Goal: Transaction & Acquisition: Purchase product/service

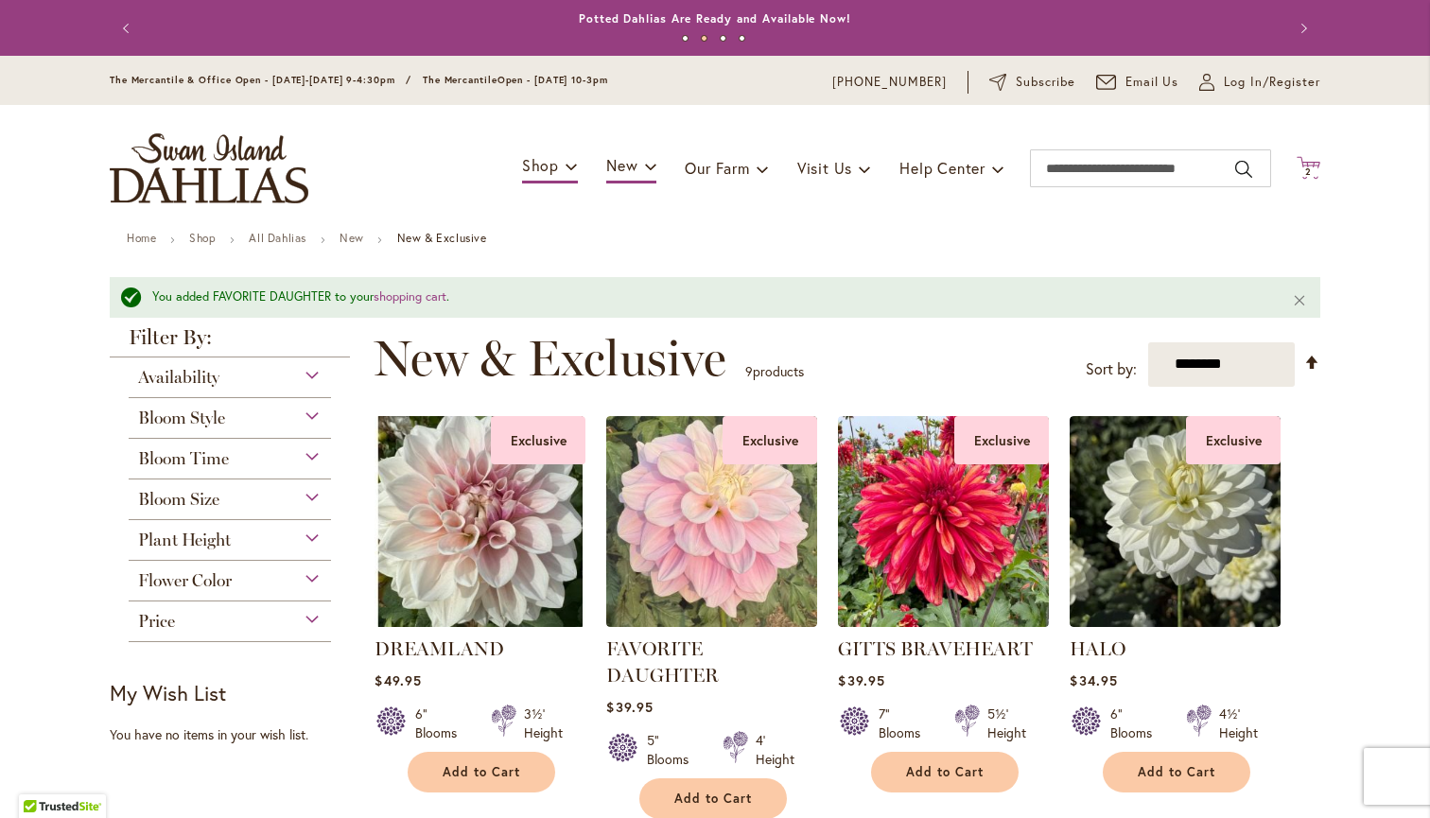
click at [1311, 166] on span "2" at bounding box center [1308, 172] width 7 height 12
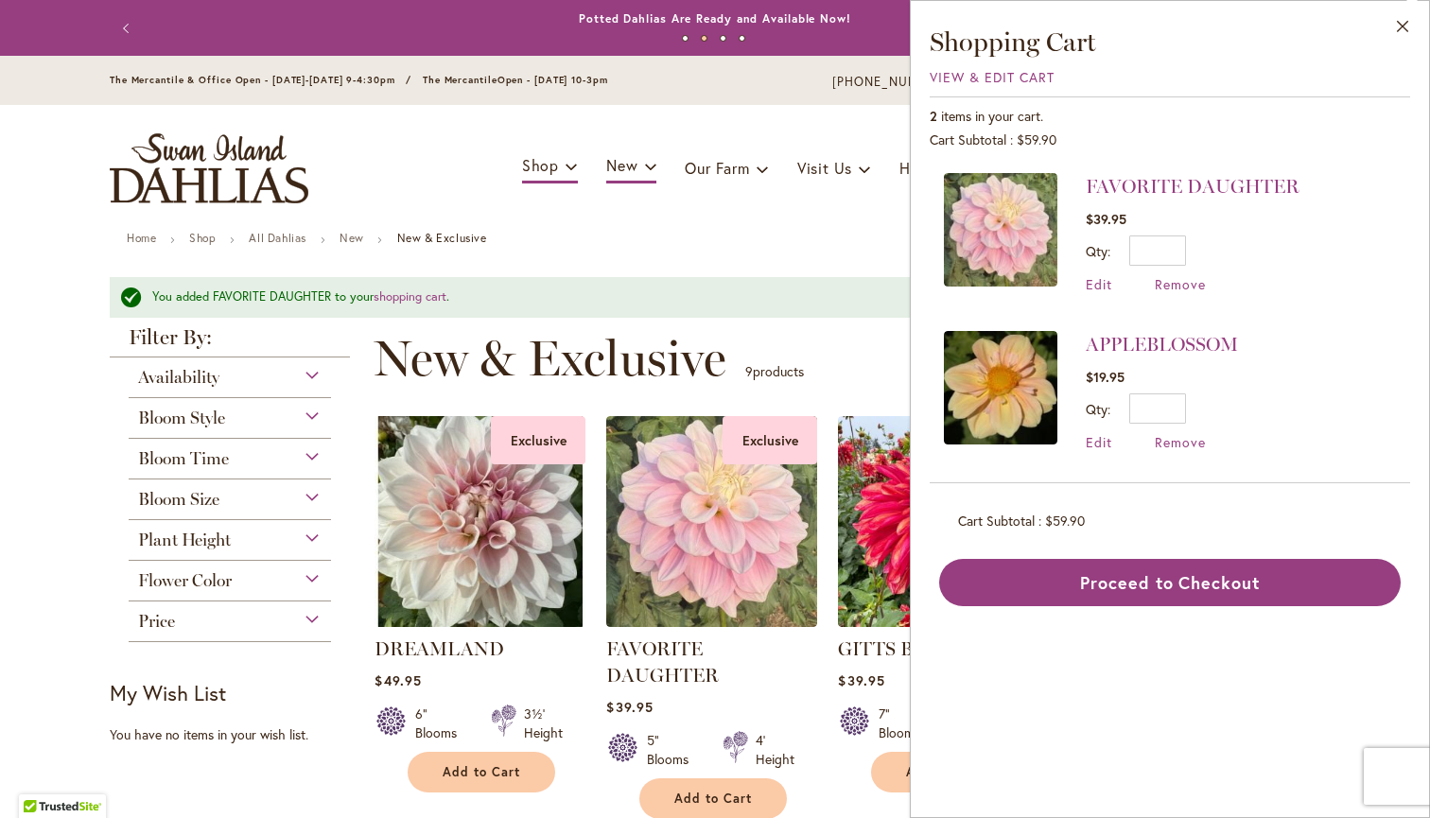
click at [800, 232] on ul "Home Shop All Dahlias New New & Exclusive" at bounding box center [715, 240] width 1176 height 17
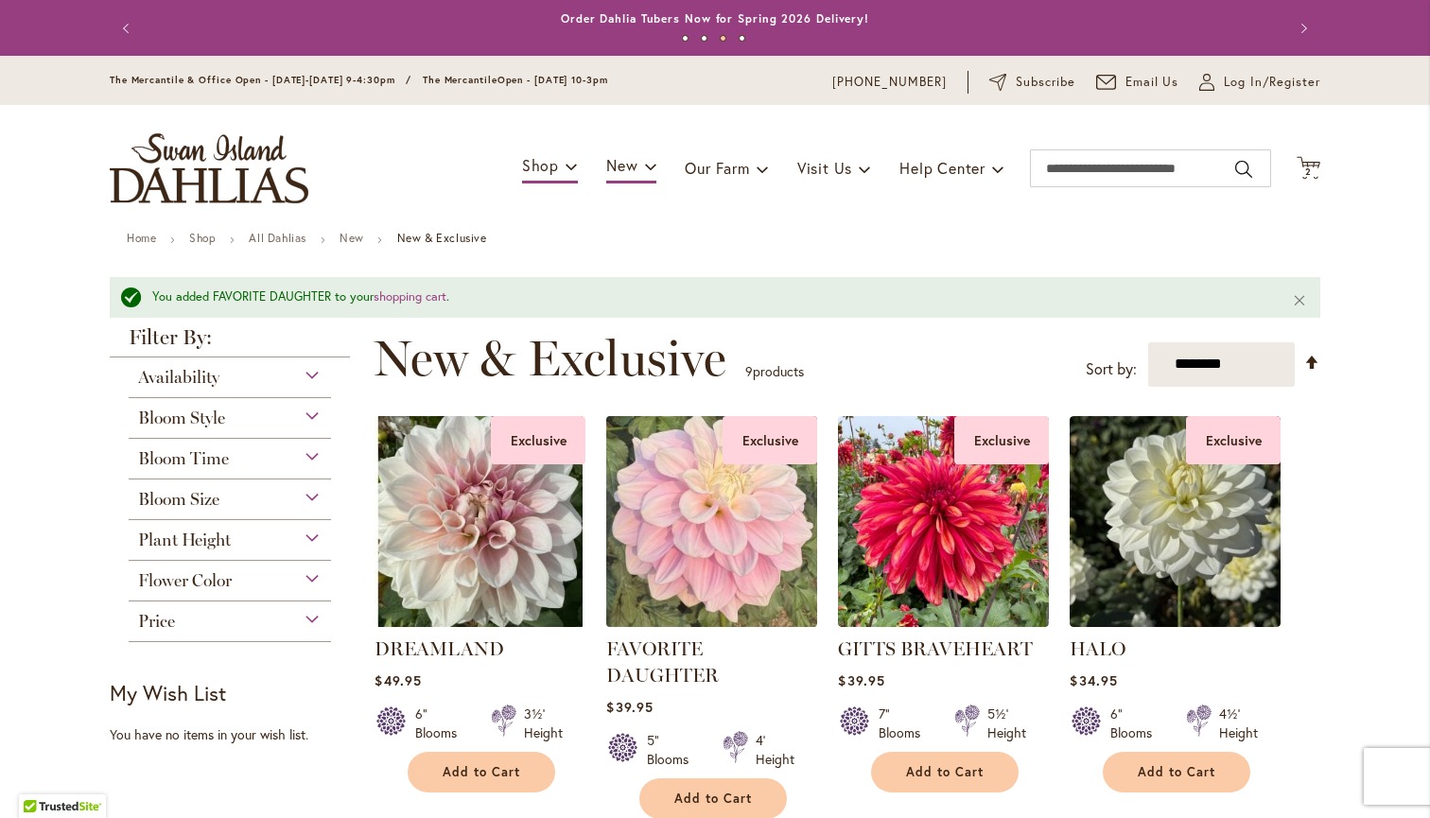
click at [728, 514] on img at bounding box center [711, 520] width 221 height 221
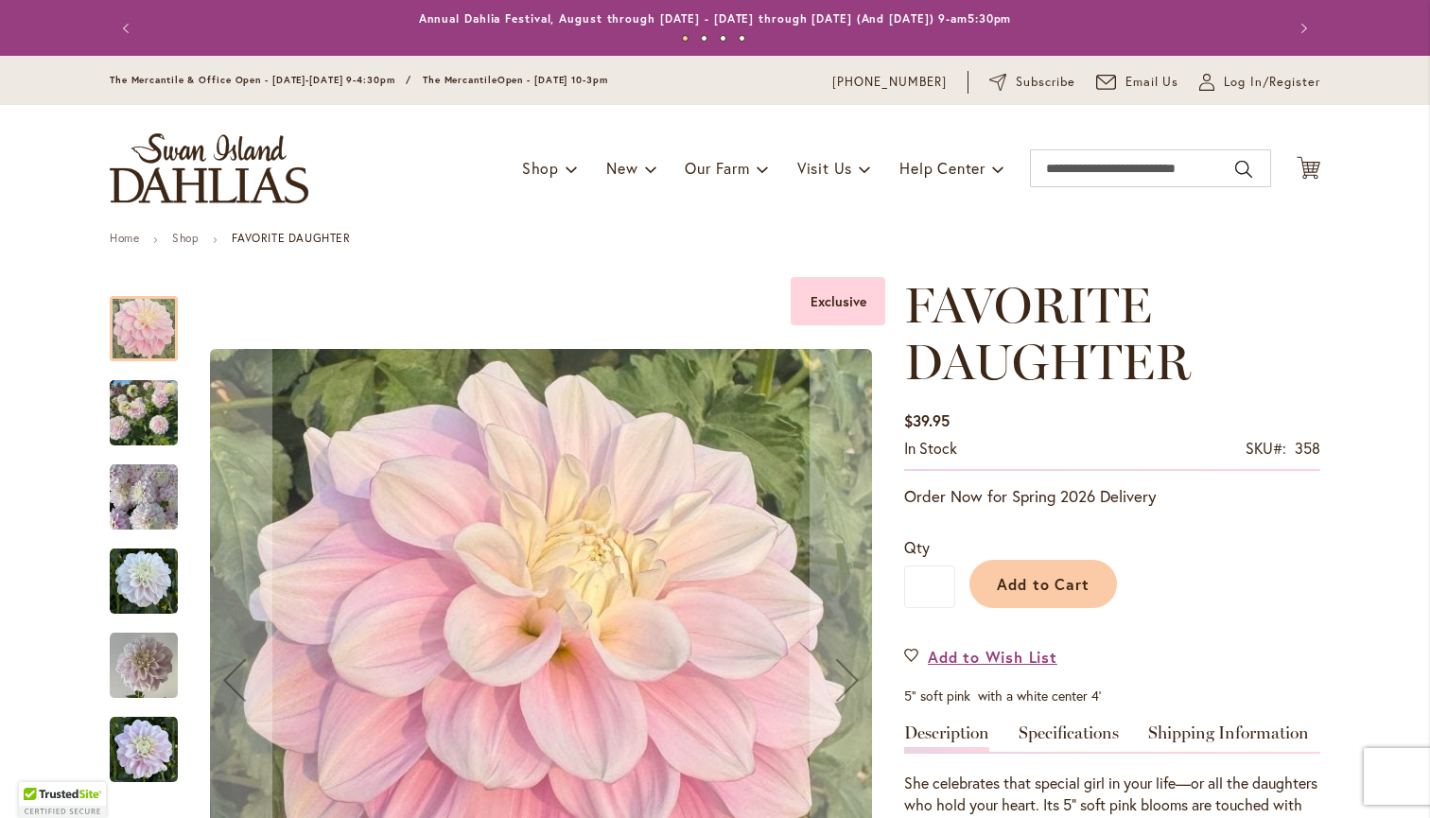
click at [154, 416] on img "FAVORITE DAUGHTER" at bounding box center [144, 413] width 68 height 91
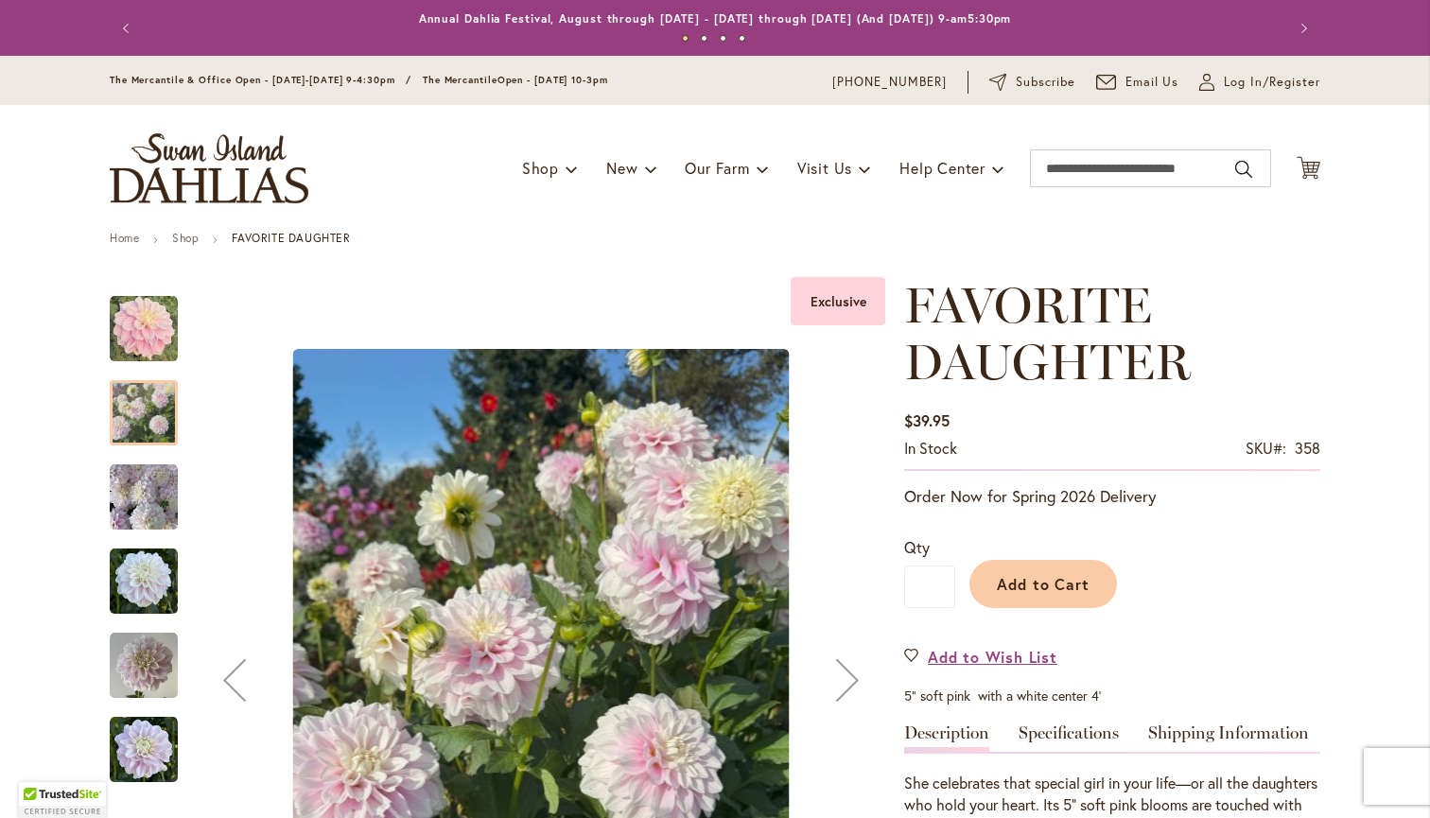
click at [151, 489] on img "FAVORITE DAUGHTER" at bounding box center [144, 497] width 68 height 68
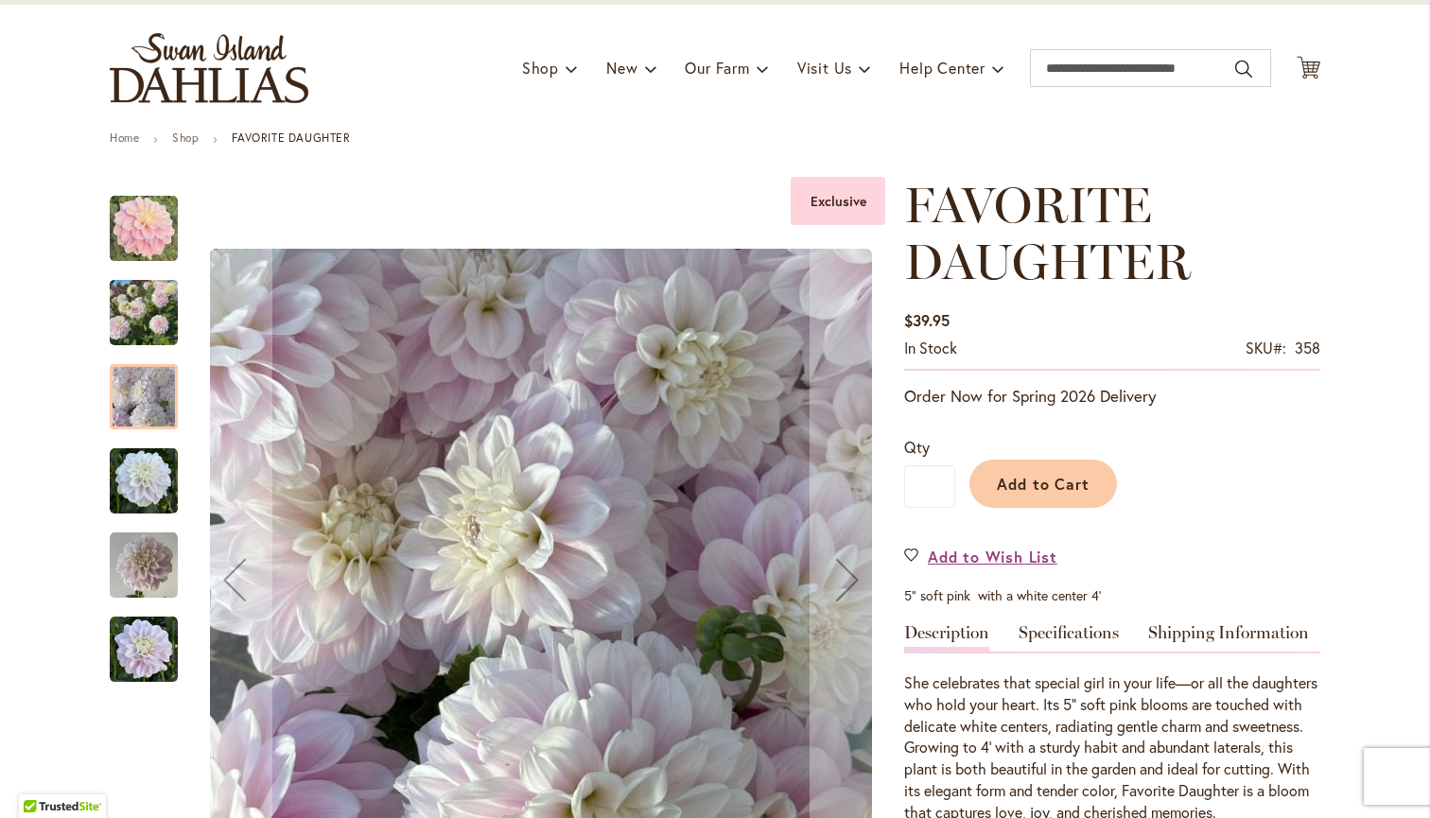
scroll to position [120, 0]
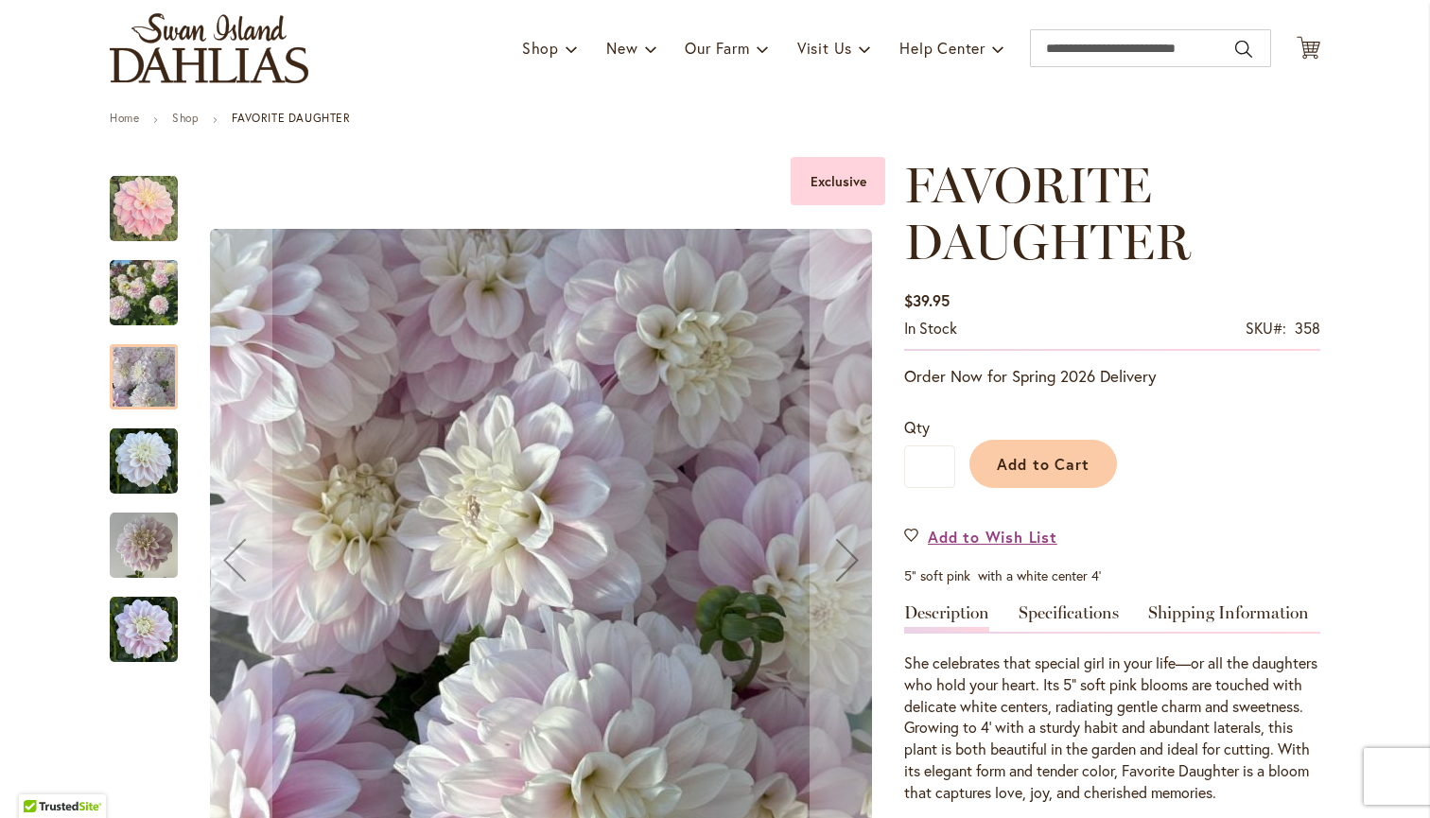
click at [157, 471] on img "FAVORITE DAUGHTER" at bounding box center [144, 461] width 68 height 68
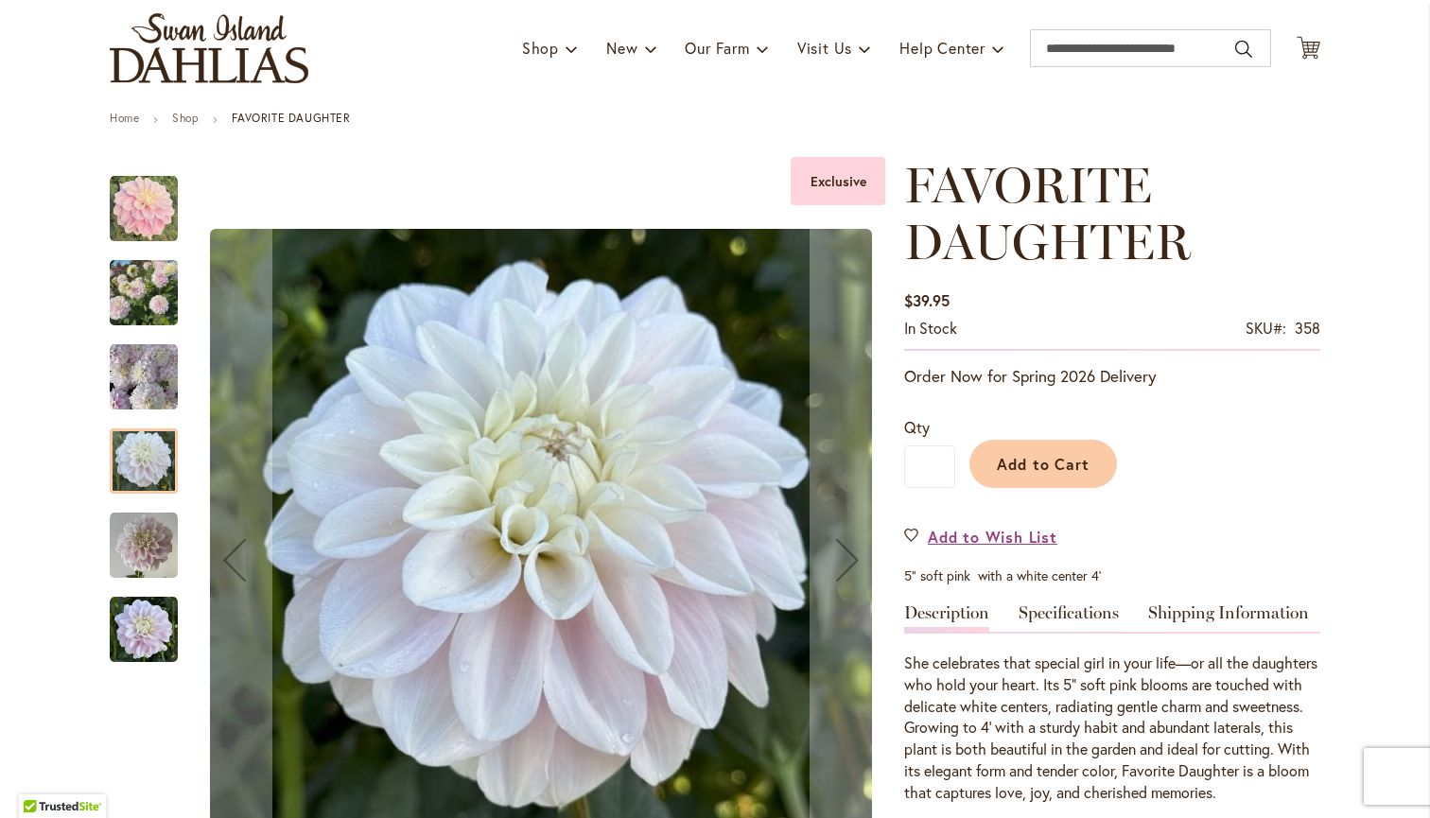
click at [160, 535] on img "FAVORITE DAUGHTER" at bounding box center [144, 546] width 68 height 68
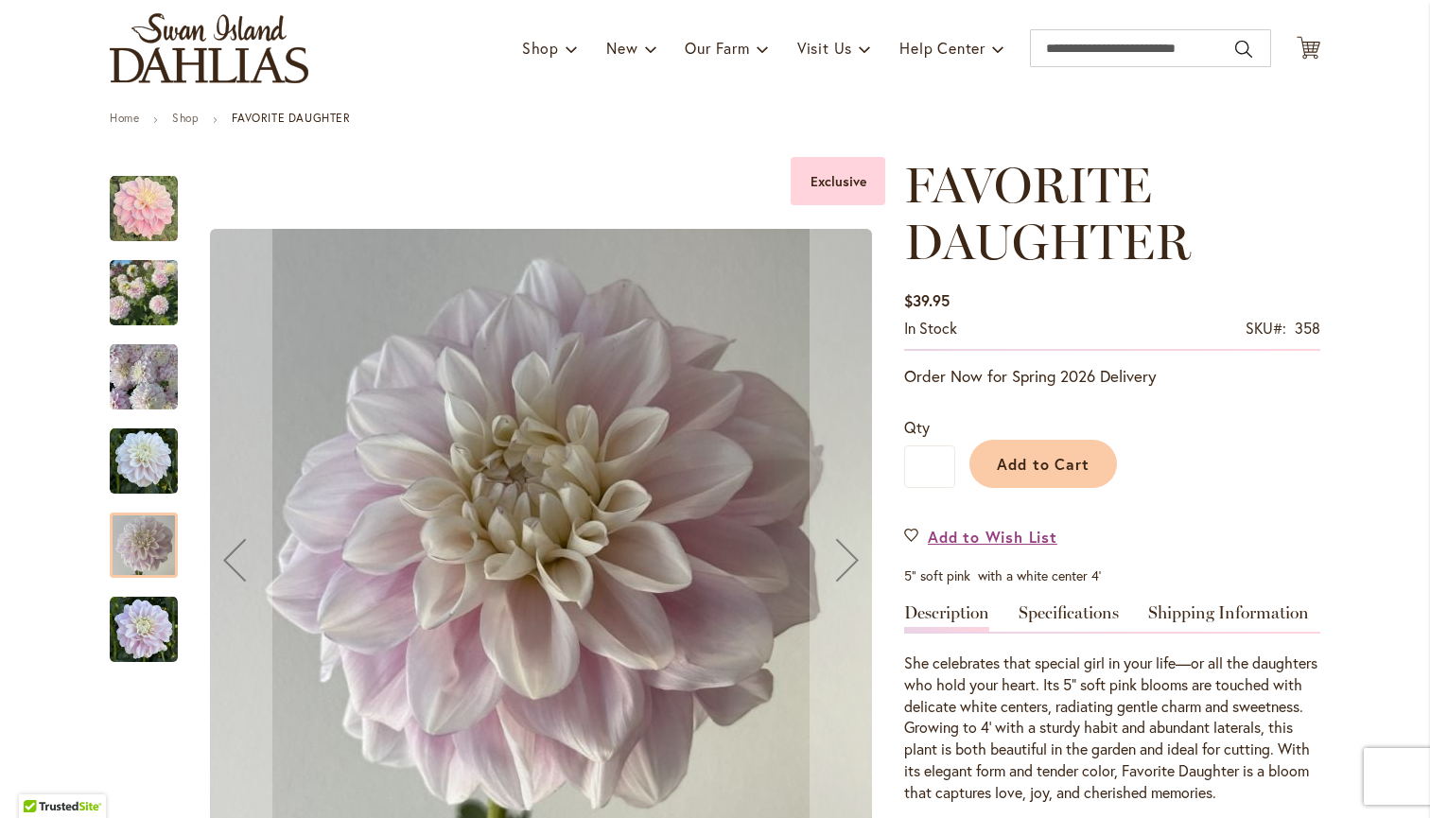
scroll to position [162, 0]
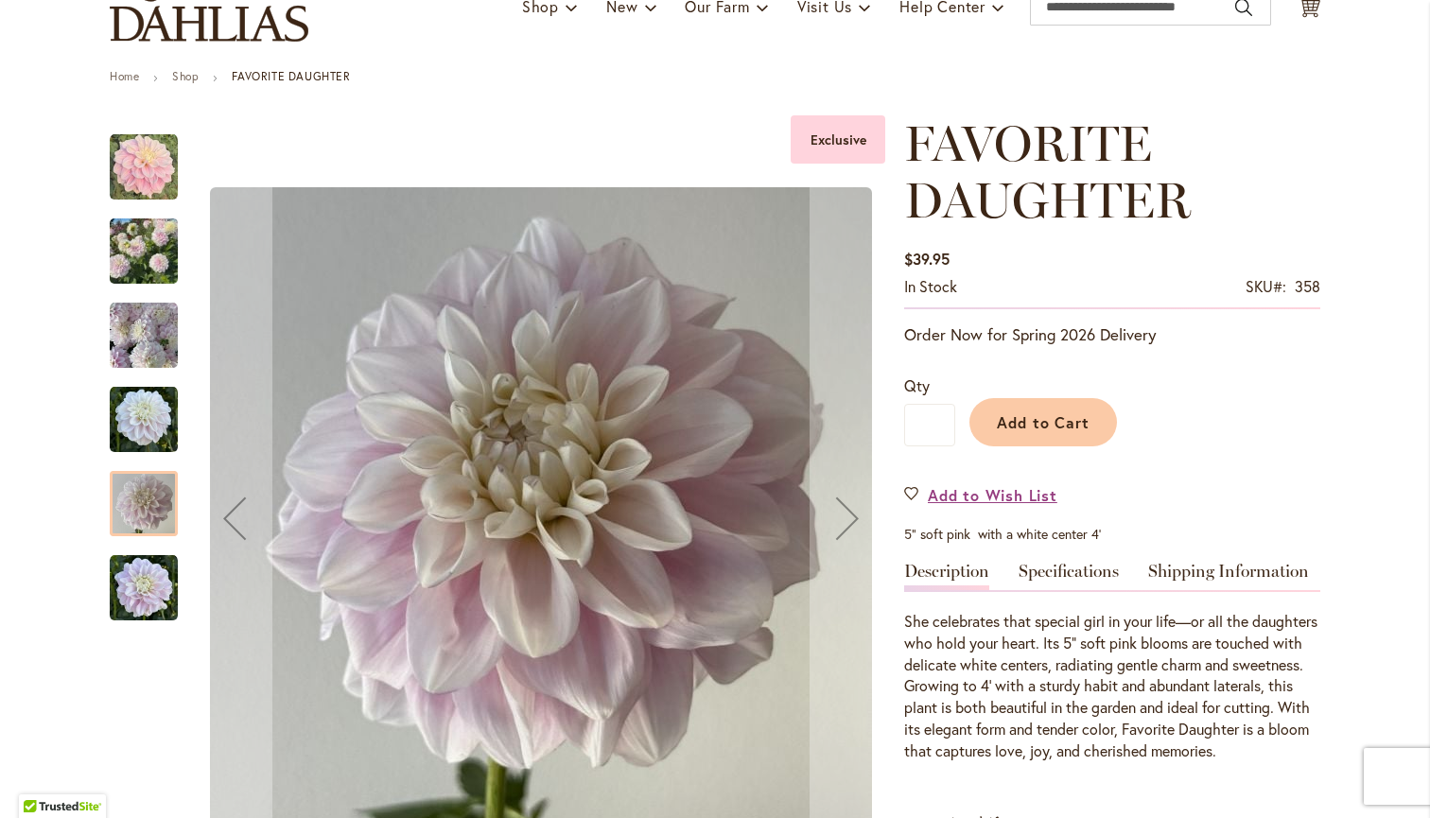
click at [144, 574] on img "FAVORITE DAUGHTER" at bounding box center [144, 588] width 68 height 68
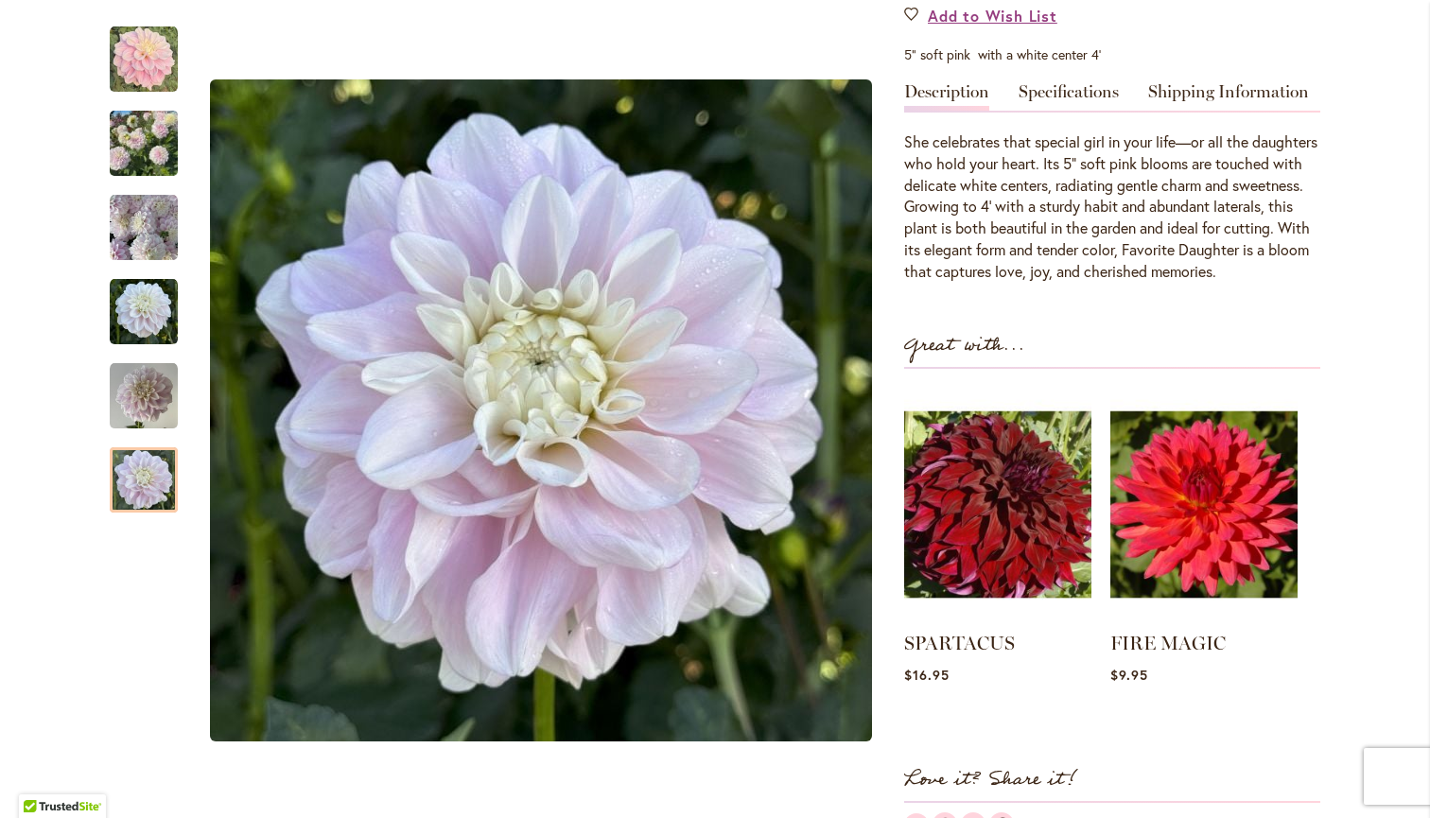
scroll to position [649, 0]
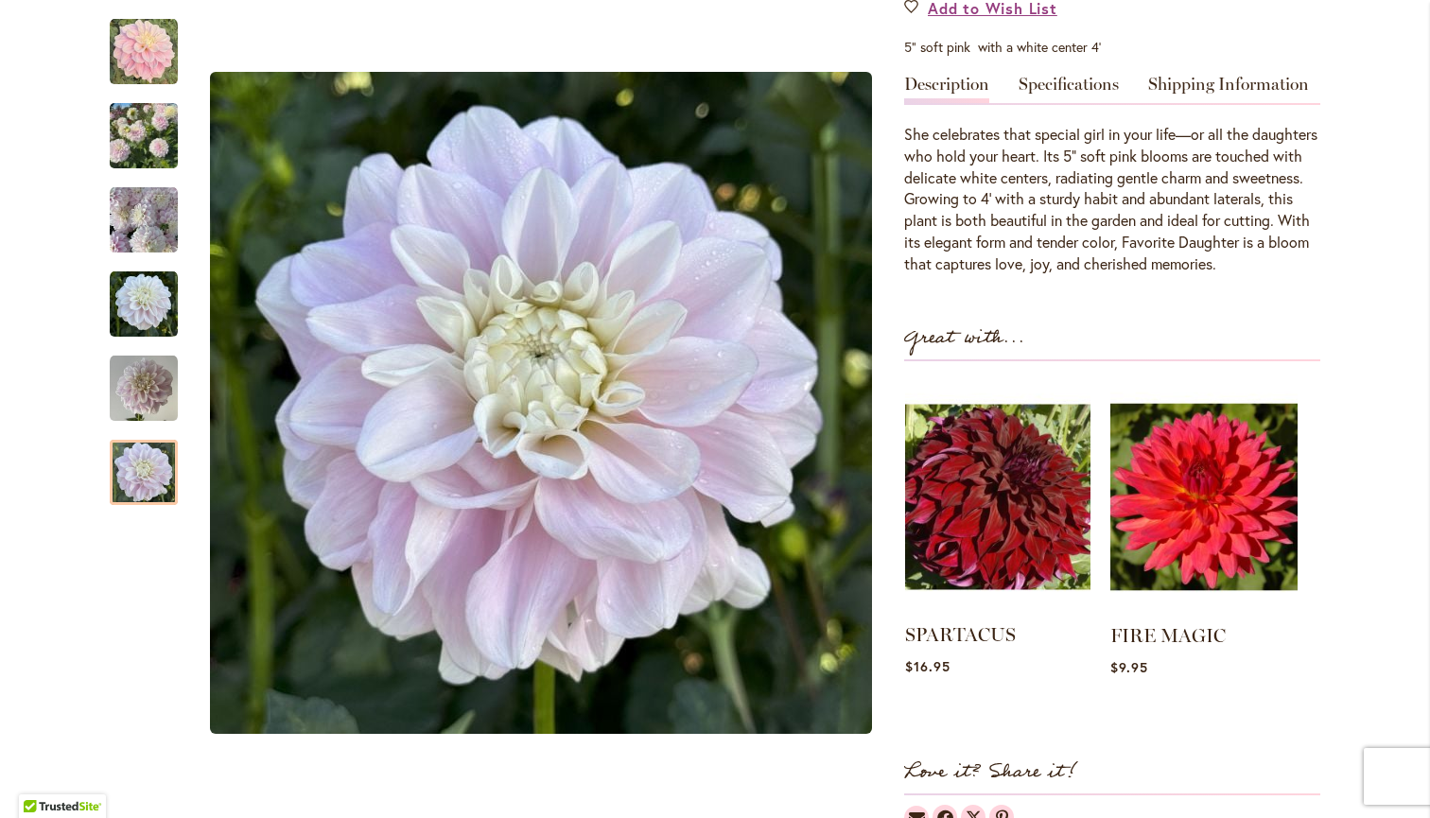
click at [991, 502] on img at bounding box center [997, 497] width 185 height 232
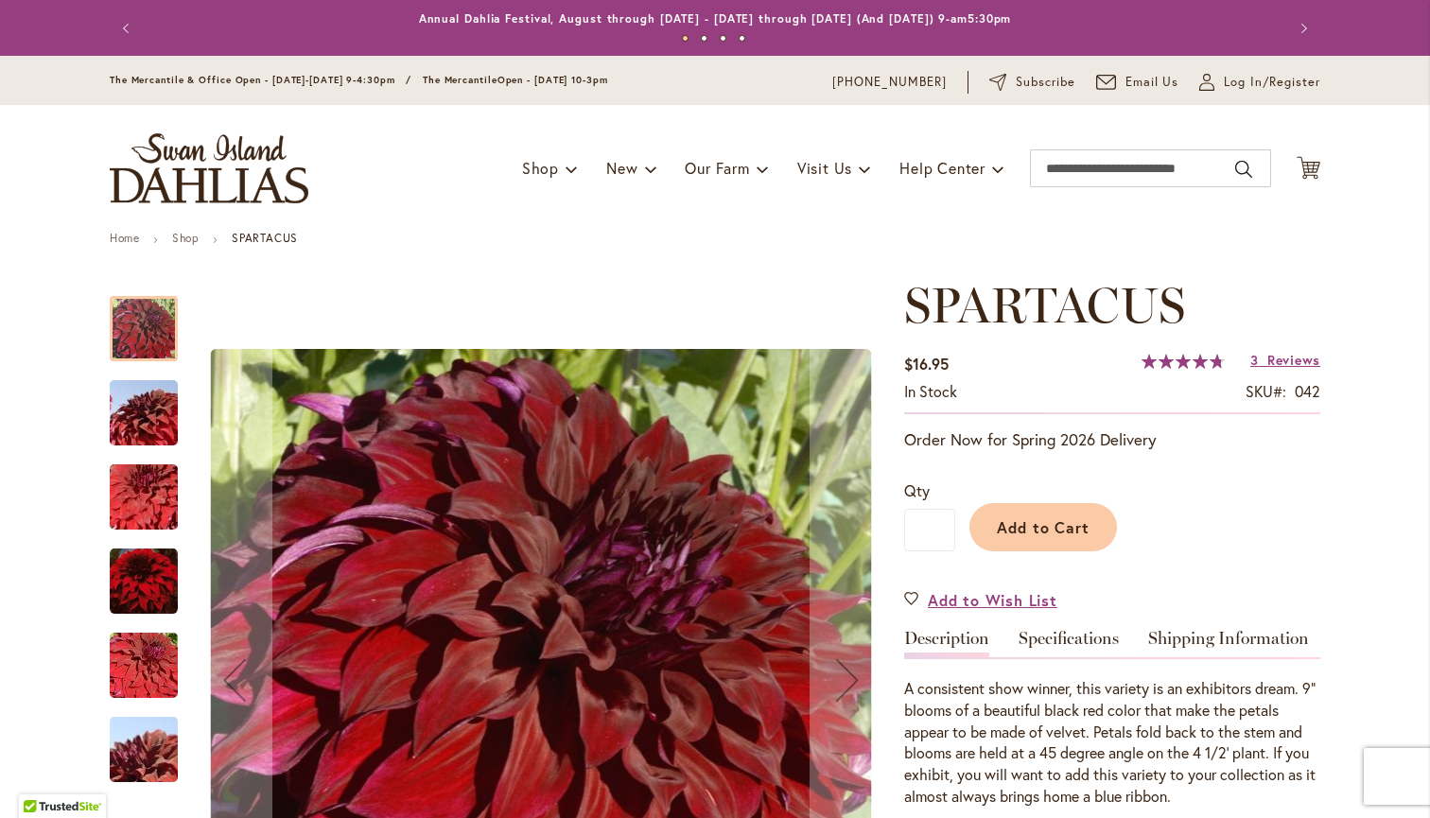
click at [151, 406] on img "Spartacus" at bounding box center [144, 413] width 136 height 91
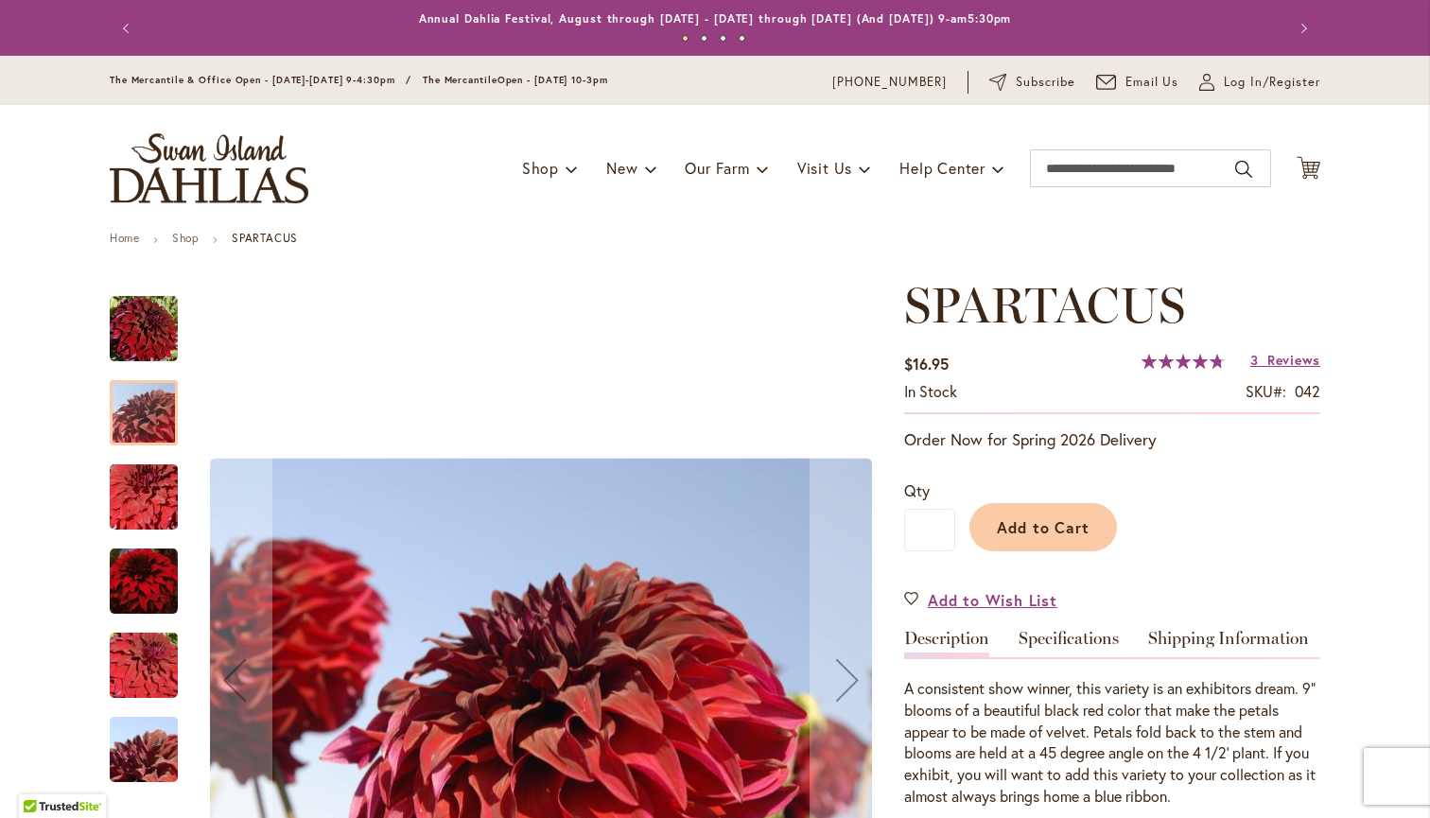
click at [145, 455] on div "Spartacus" at bounding box center [153, 487] width 87 height 84
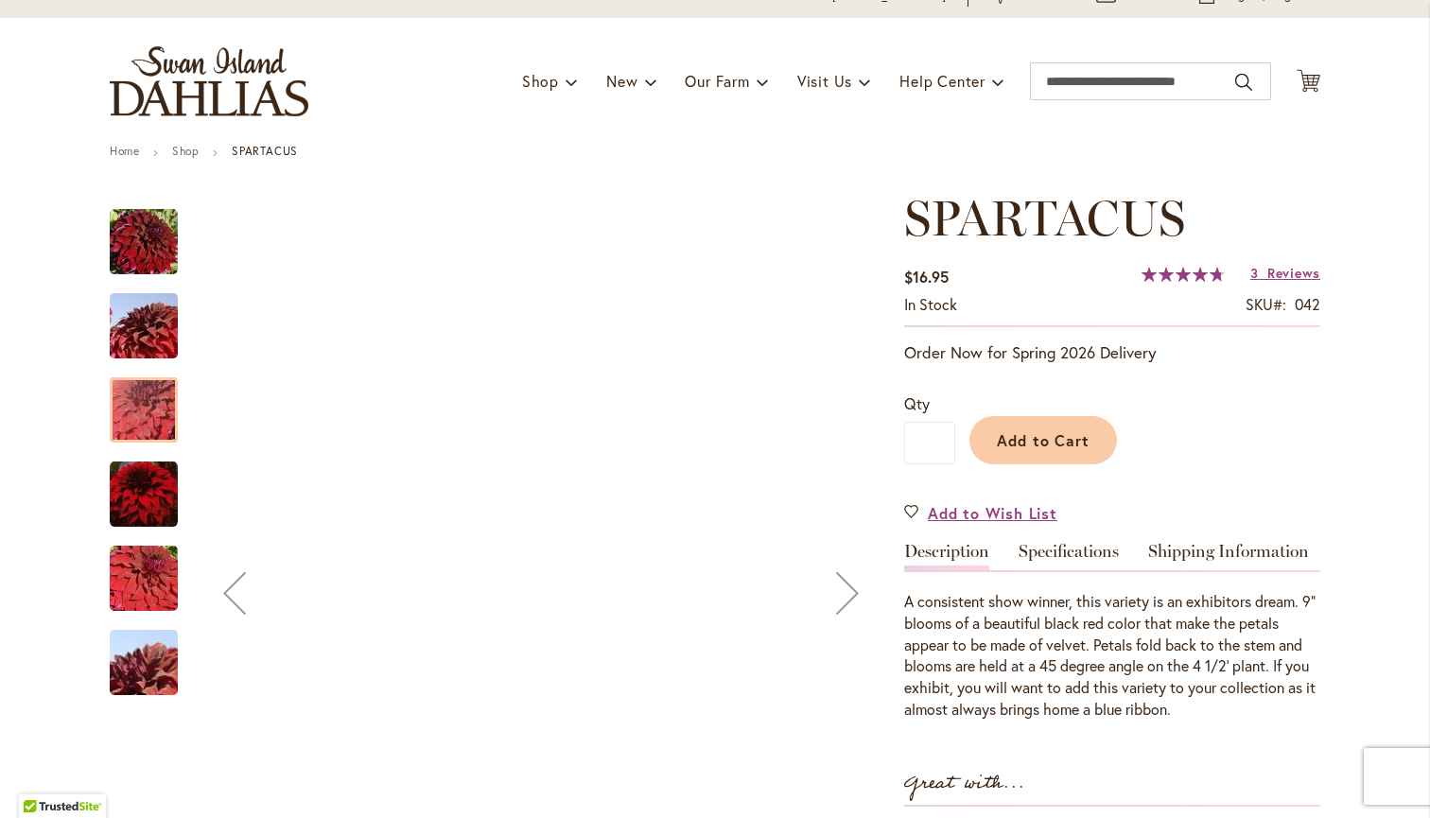
scroll to position [122, 0]
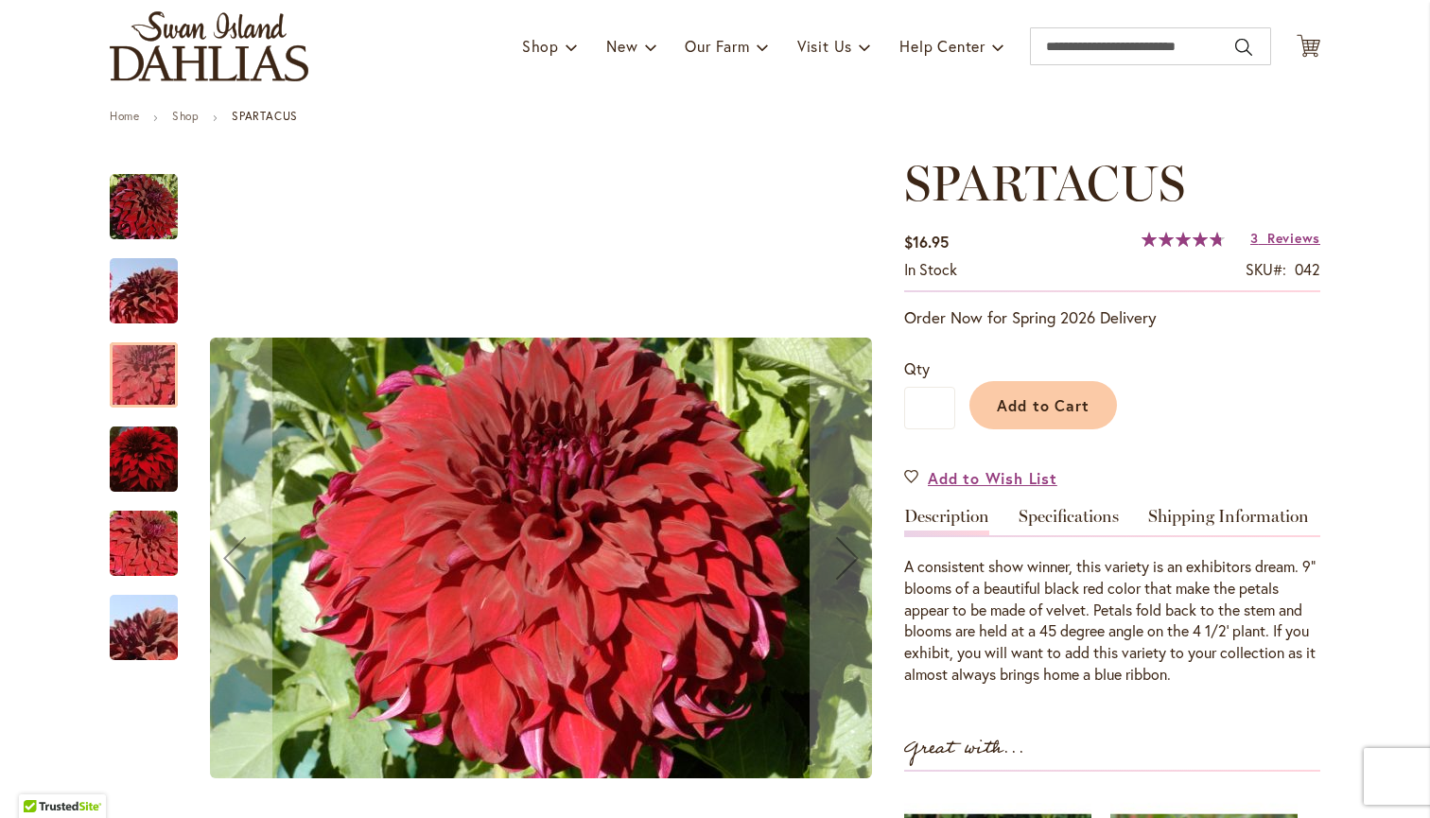
click at [145, 455] on img "Spartacus" at bounding box center [144, 459] width 68 height 69
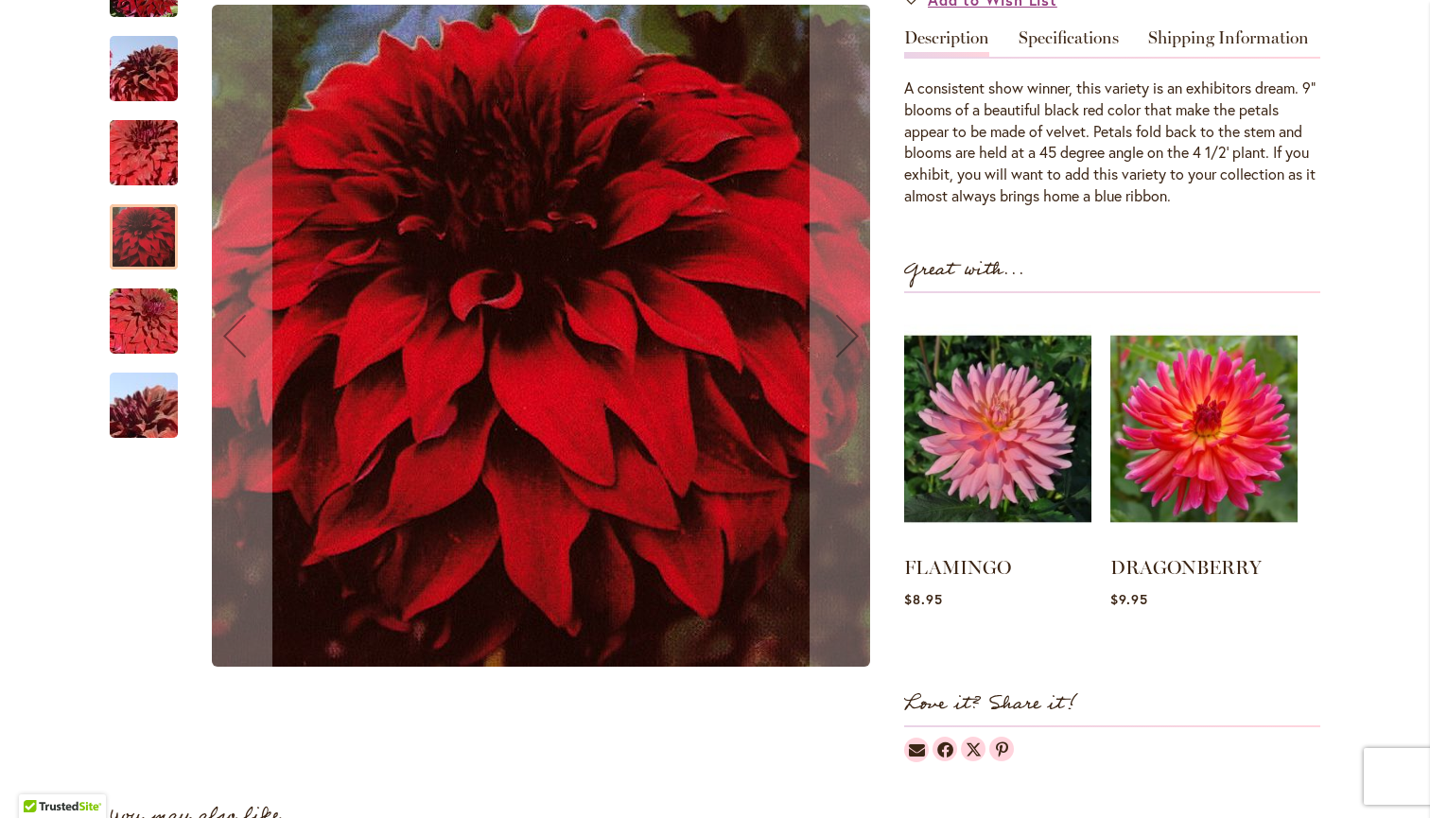
scroll to position [610, 0]
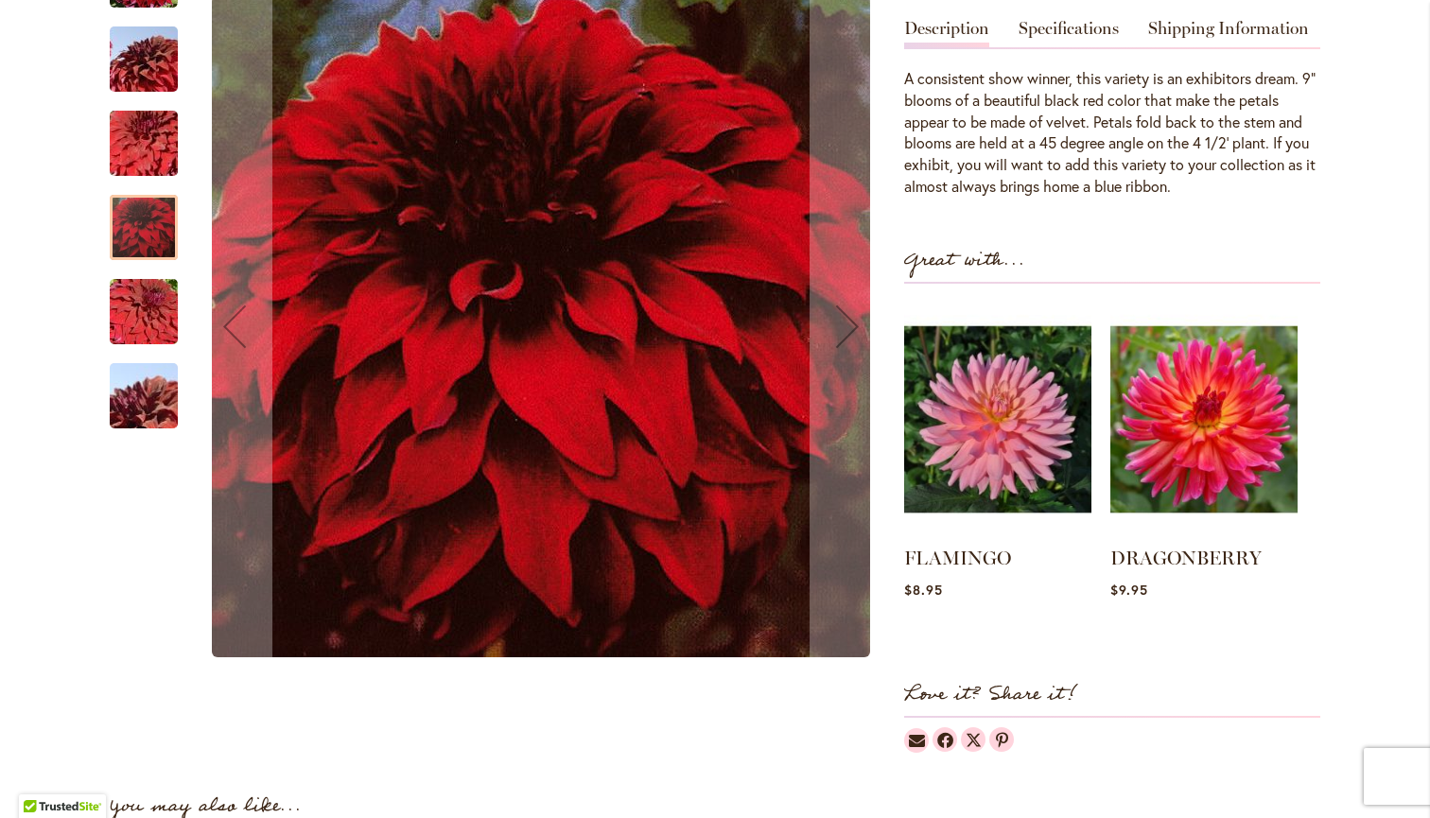
click at [147, 392] on img "Spartacus" at bounding box center [144, 395] width 136 height 91
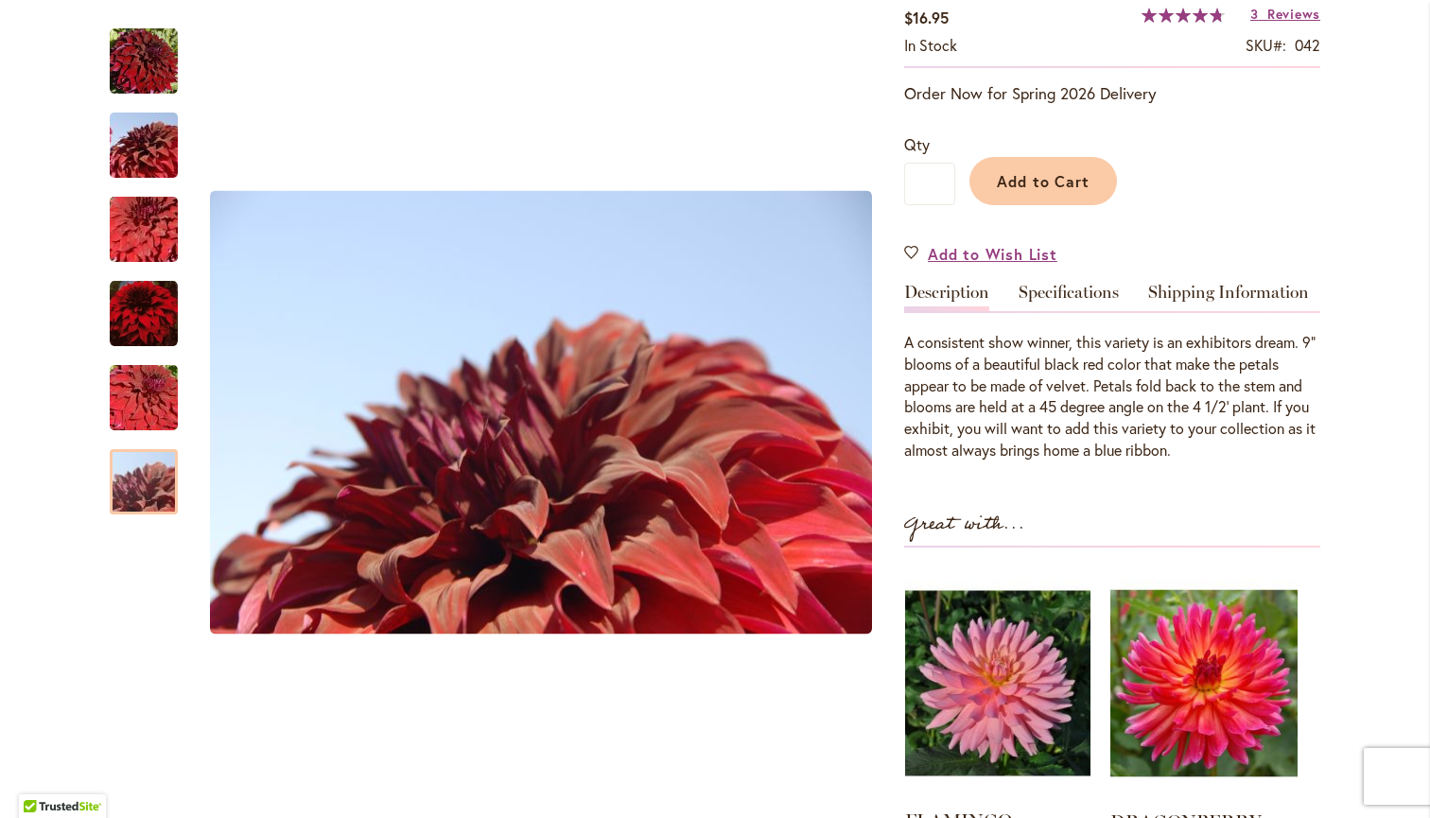
scroll to position [337, 0]
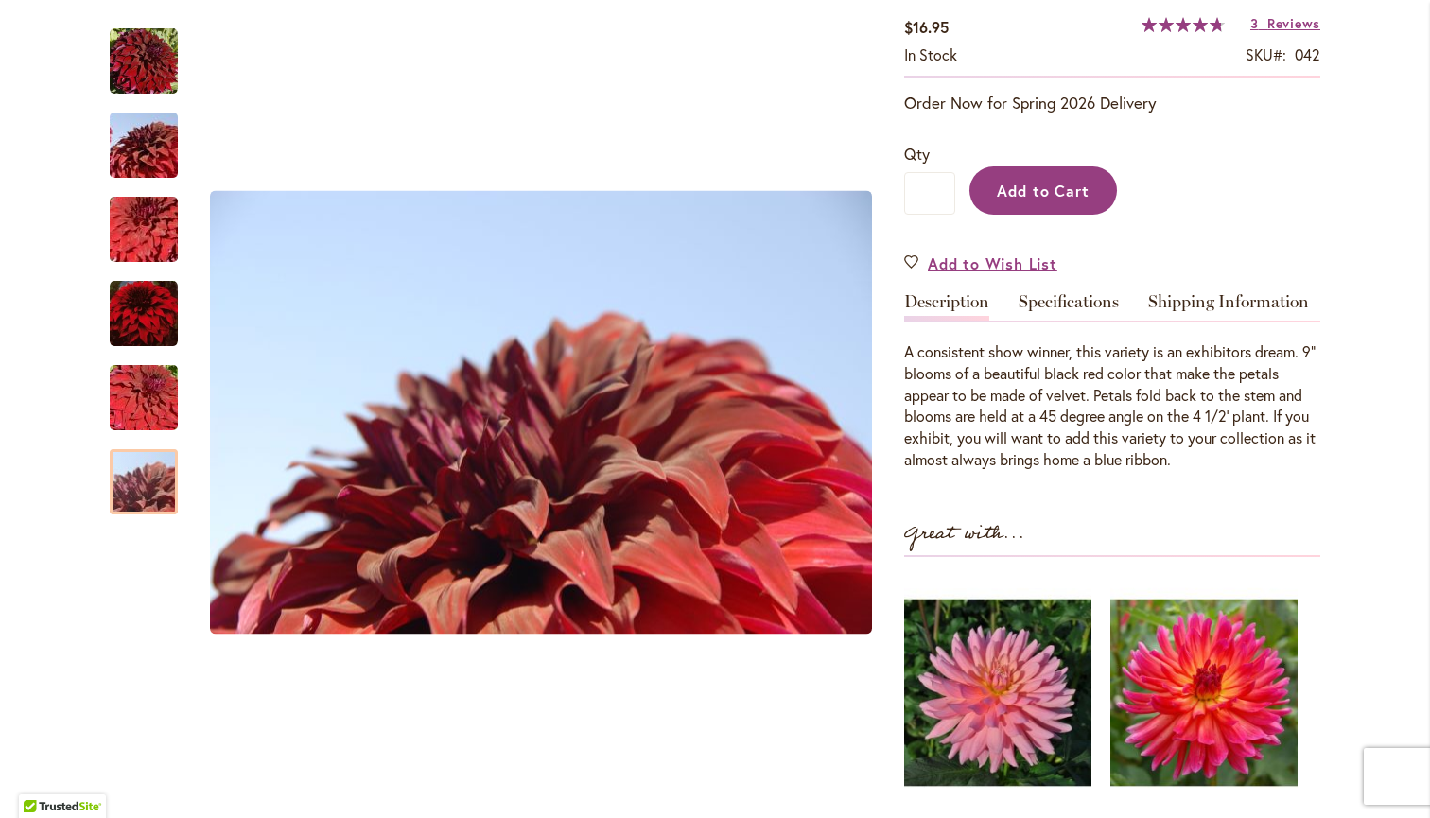
click at [1064, 195] on span "Add to Cart" at bounding box center [1044, 191] width 94 height 20
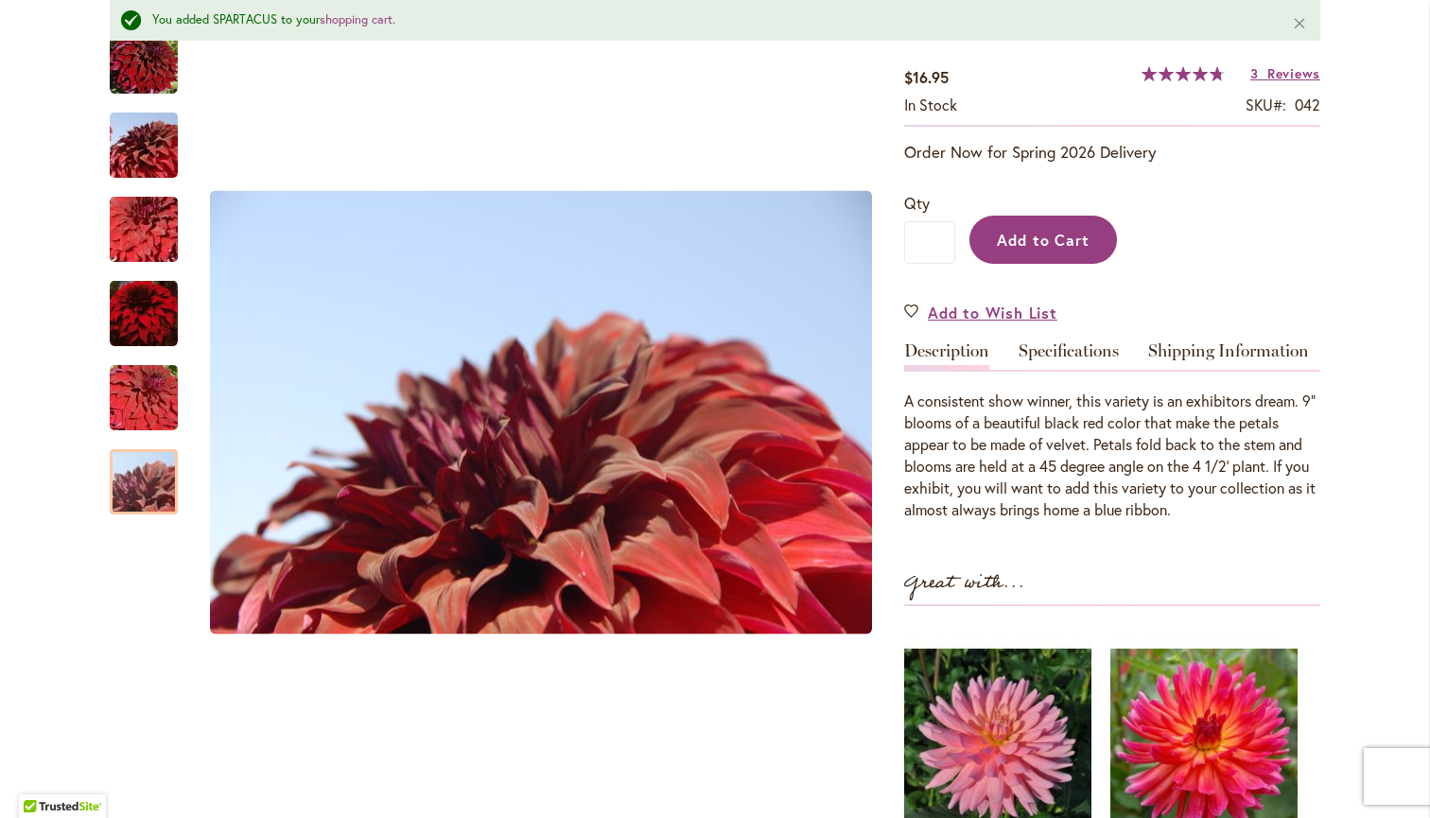
click at [1082, 236] on span "Add to Cart" at bounding box center [1044, 240] width 94 height 20
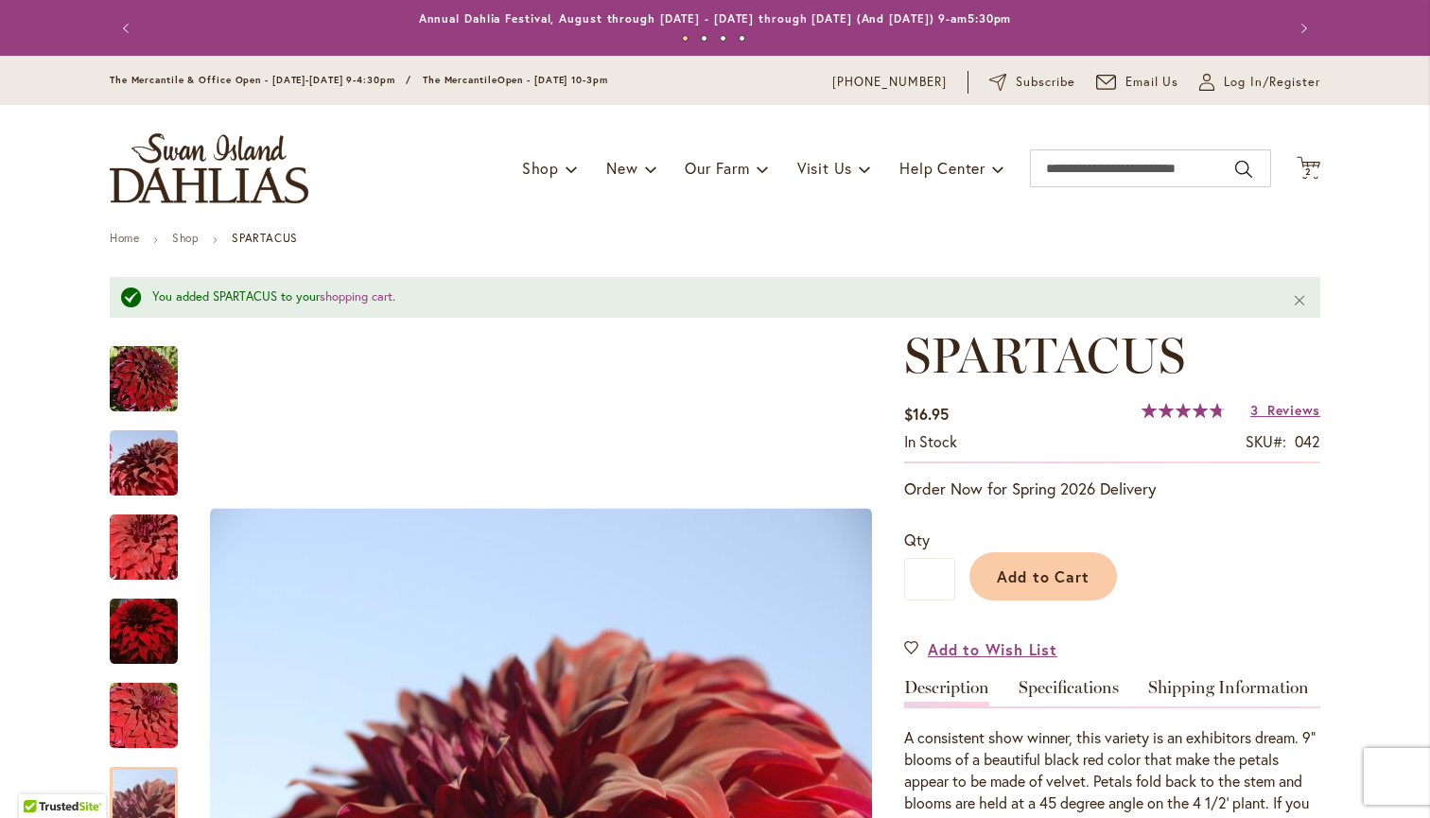
scroll to position [0, 0]
click at [1025, 576] on span "Add to Cart" at bounding box center [1044, 576] width 94 height 20
click at [651, 218] on span "New & Exclusive" at bounding box center [694, 217] width 114 height 19
